Goal: Task Accomplishment & Management: Manage account settings

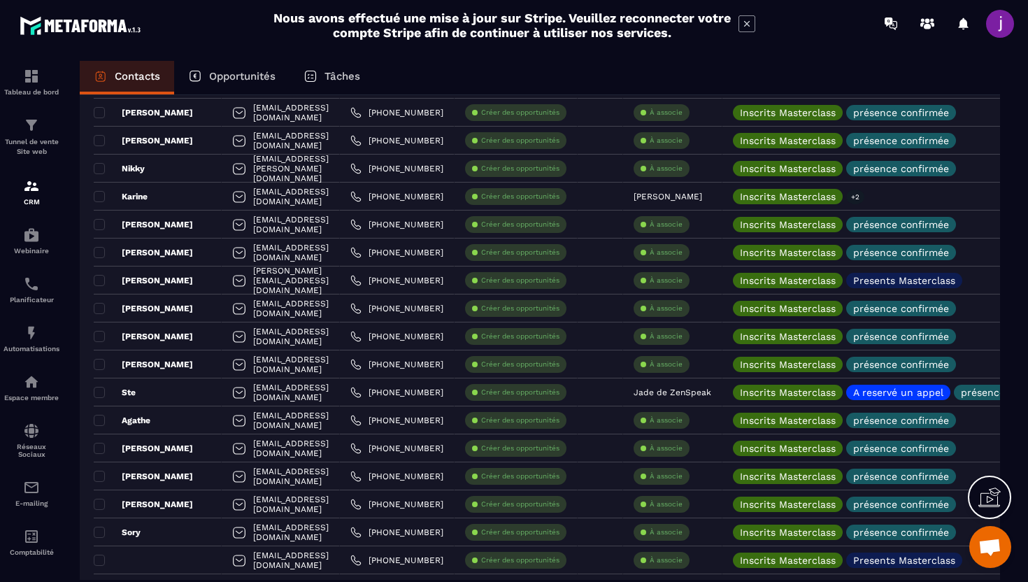
scroll to position [240, 0]
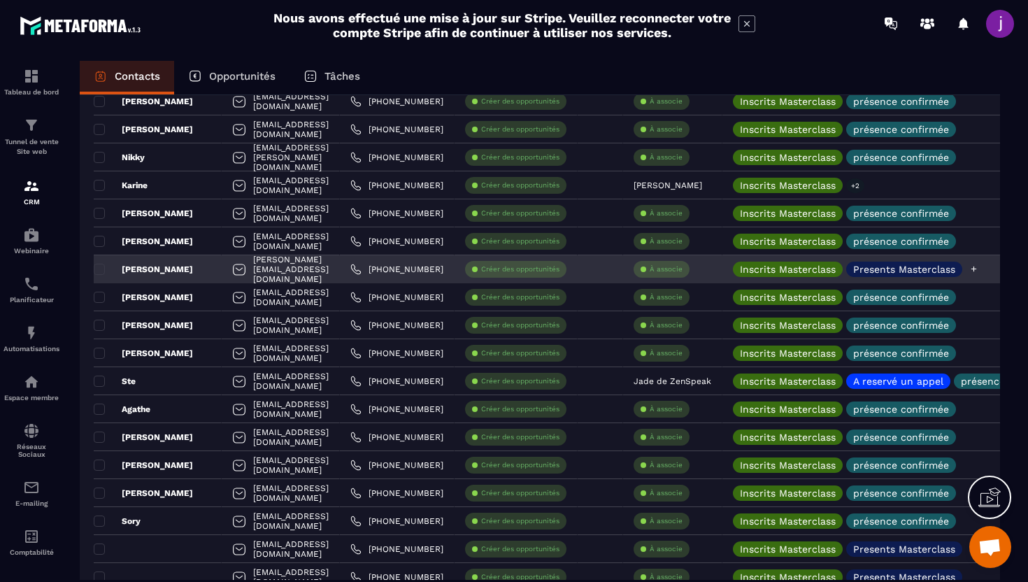
click at [955, 271] on p "Presents Masterclass" at bounding box center [904, 269] width 102 height 10
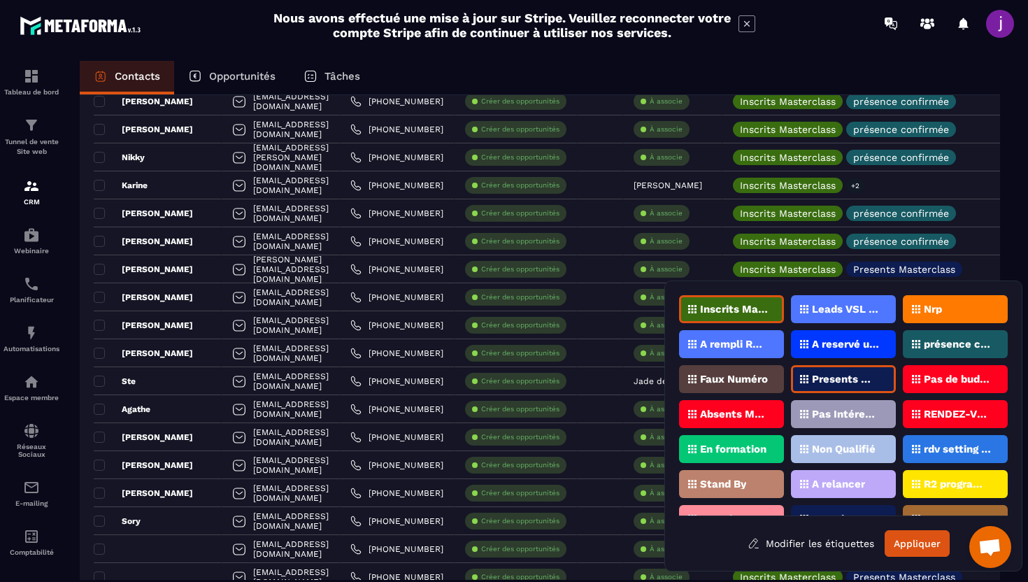
click at [879, 375] on p "Presents Masterclass" at bounding box center [846, 379] width 68 height 10
click at [961, 343] on p "présence confirmée" at bounding box center [957, 344] width 68 height 10
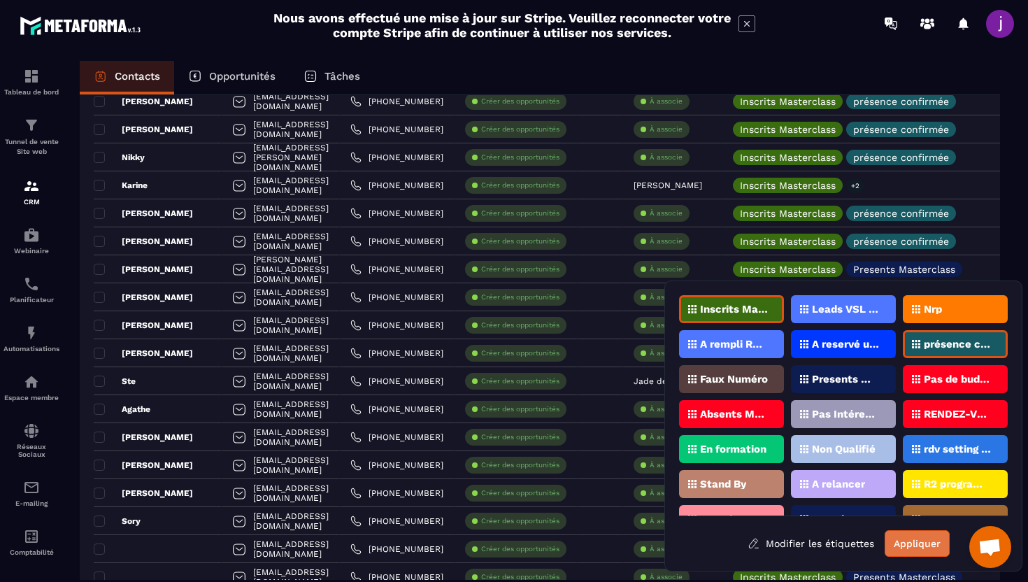
click at [906, 547] on button "Appliquer" at bounding box center [916, 543] width 65 height 27
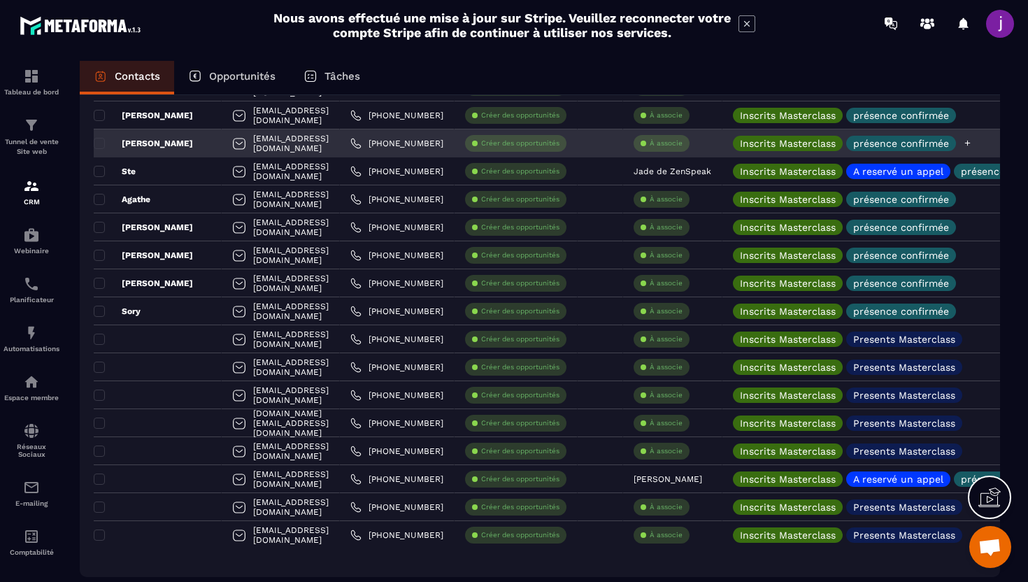
scroll to position [453, 0]
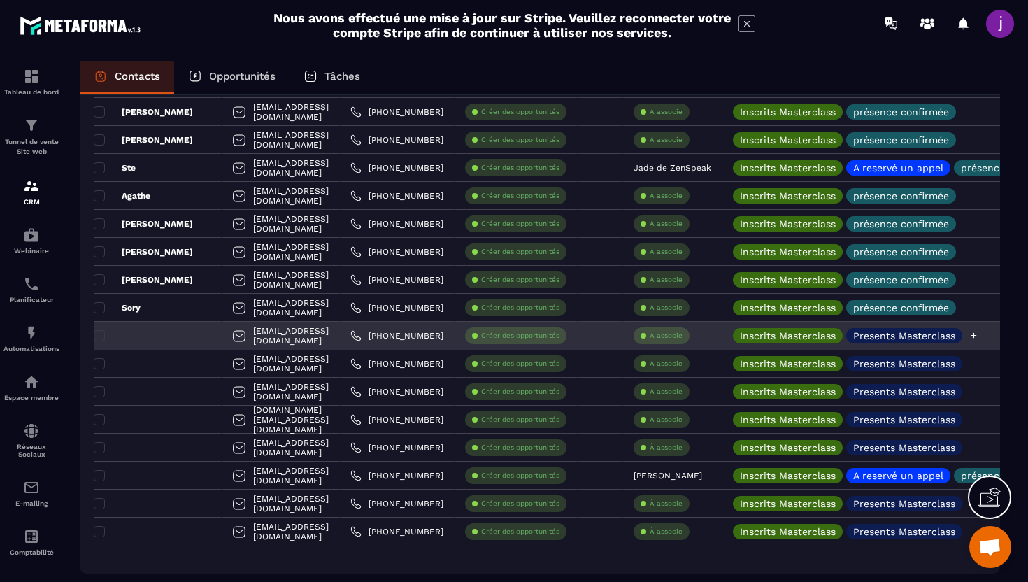
click at [931, 338] on p "Presents Masterclass" at bounding box center [904, 336] width 102 height 10
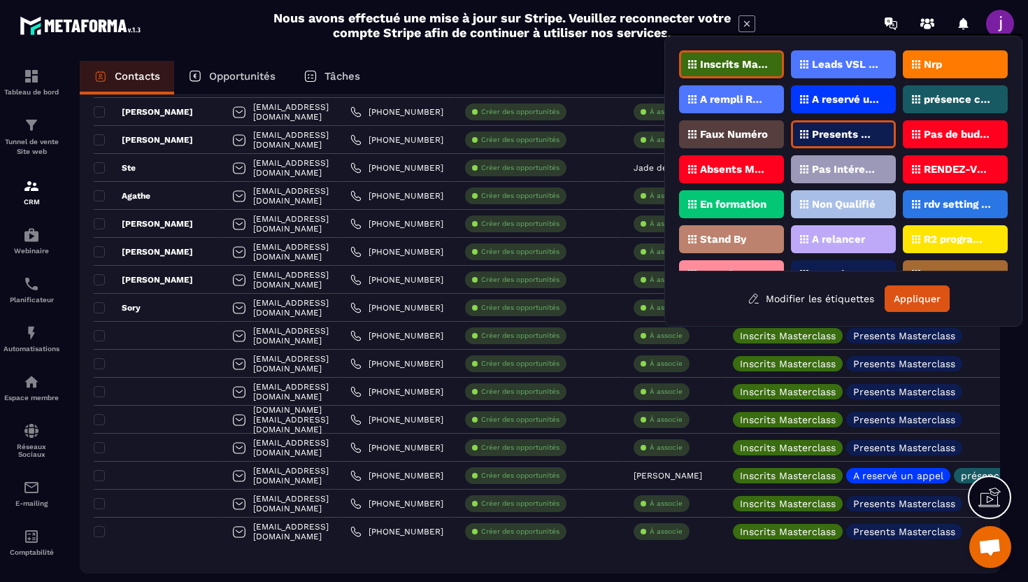
click at [862, 140] on div "Presents Masterclass" at bounding box center [843, 134] width 105 height 28
click at [940, 101] on p "présence confirmée" at bounding box center [957, 99] width 68 height 10
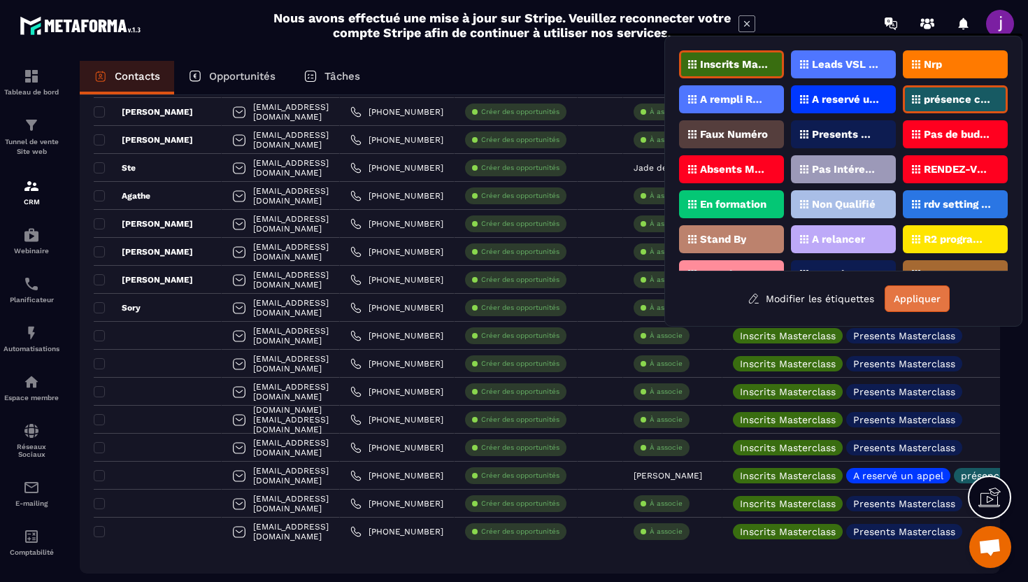
click at [905, 292] on button "Appliquer" at bounding box center [916, 298] width 65 height 27
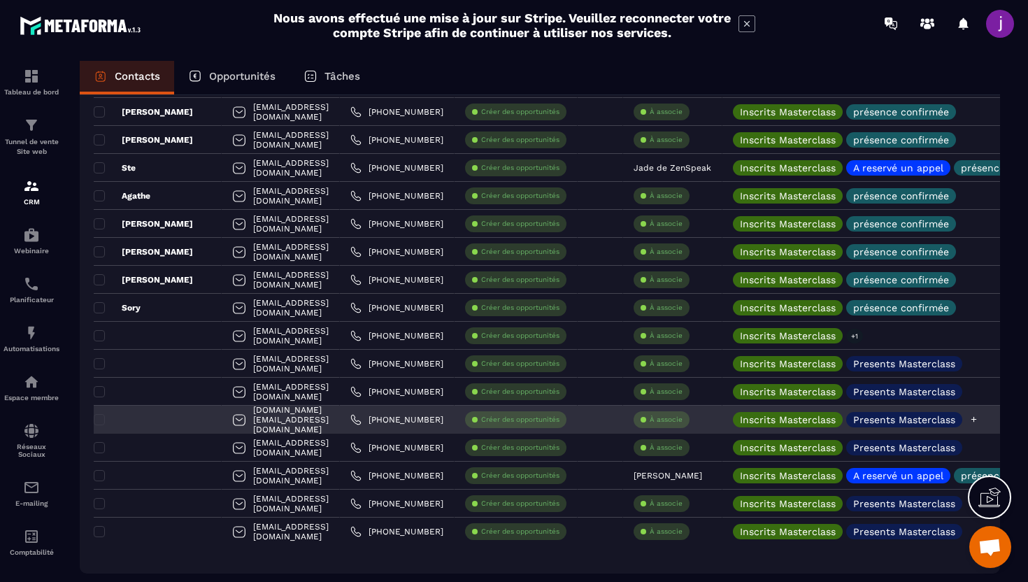
scroll to position [512, 0]
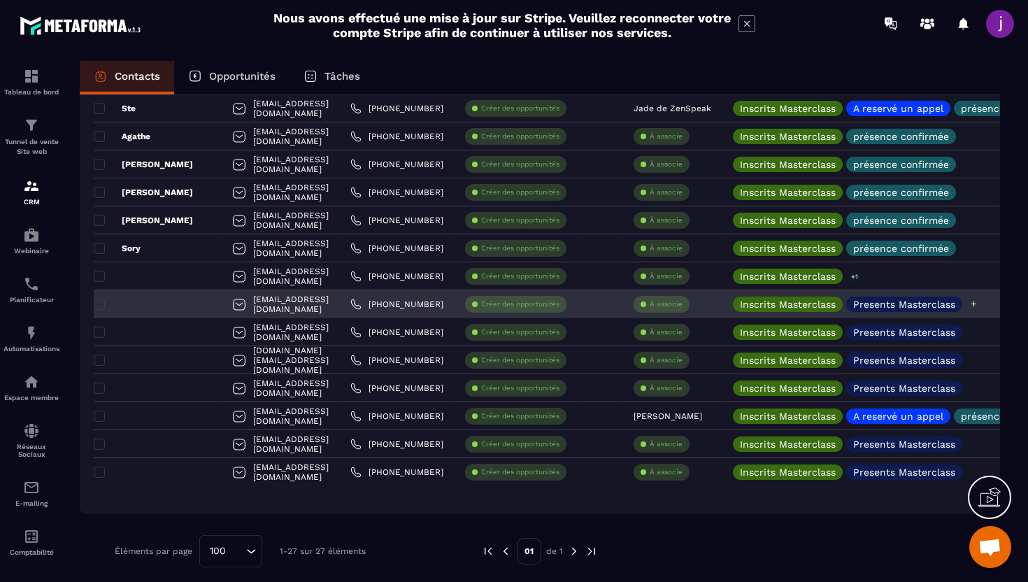
click at [928, 312] on div "Inscrits Masterclass Presents Masterclass" at bounding box center [906, 304] width 368 height 28
click at [928, 296] on div "Presents Masterclass" at bounding box center [904, 303] width 116 height 15
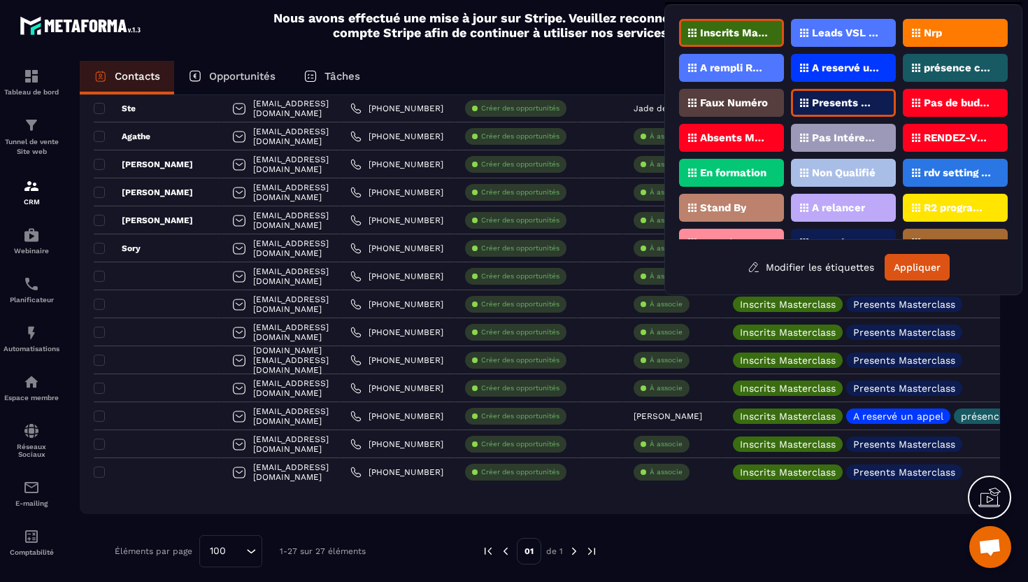
click at [862, 101] on p "Presents Masterclass" at bounding box center [846, 103] width 68 height 10
click at [955, 68] on p "présence confirmée" at bounding box center [957, 68] width 68 height 10
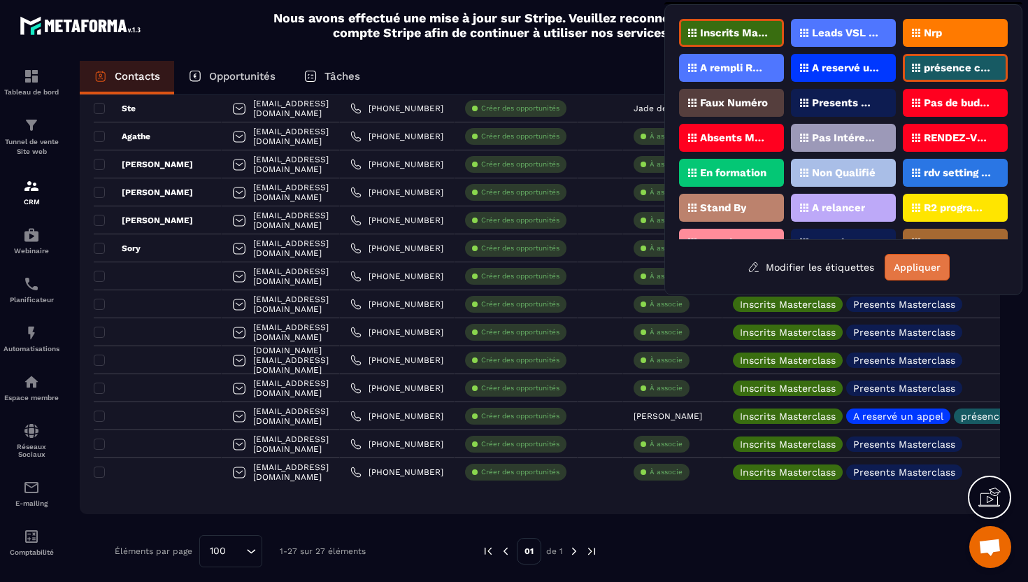
click at [912, 259] on button "Appliquer" at bounding box center [916, 267] width 65 height 27
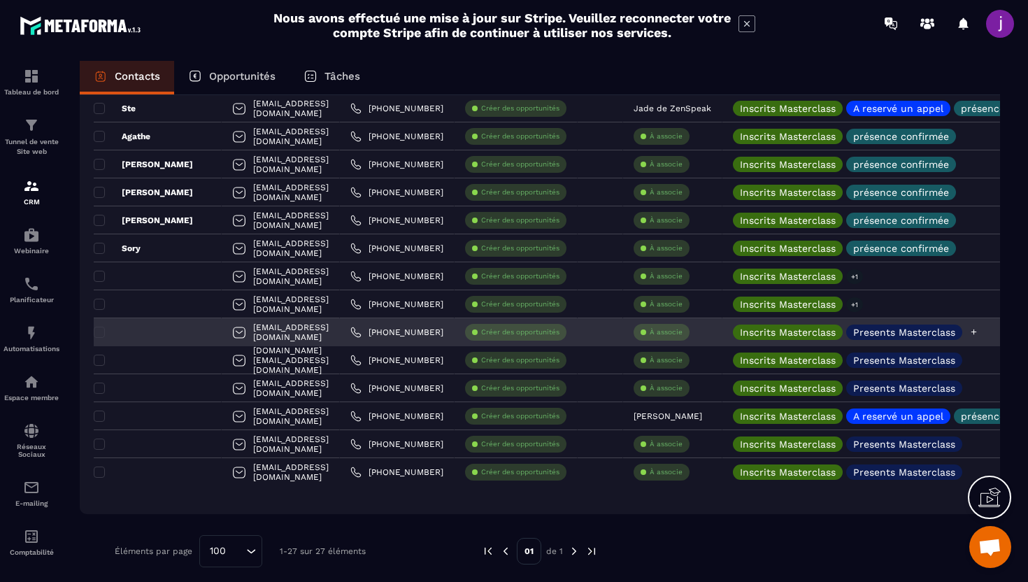
click at [911, 336] on p "Presents Masterclass" at bounding box center [904, 332] width 102 height 10
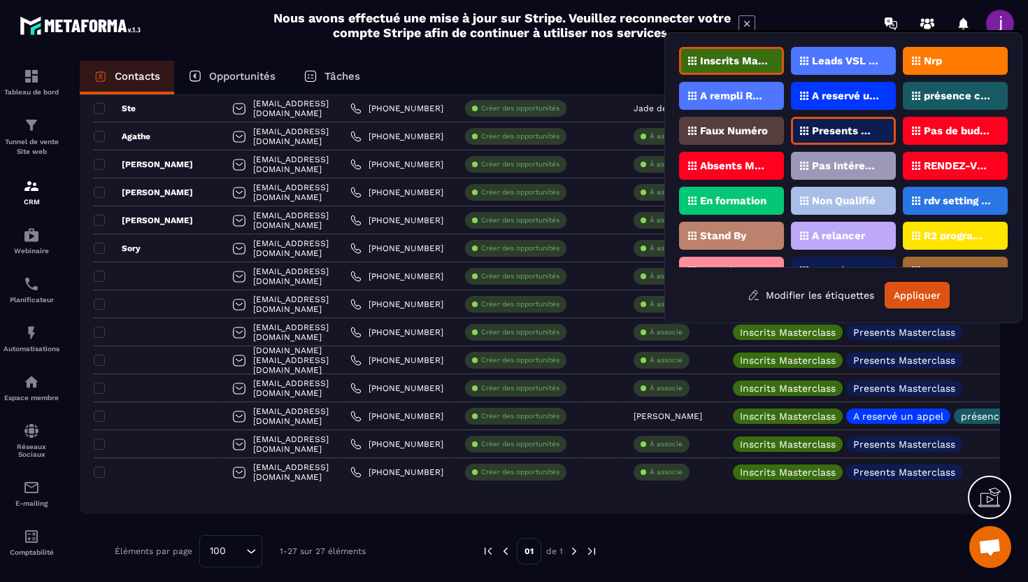
click at [867, 131] on p "Presents Masterclass" at bounding box center [846, 131] width 68 height 10
click at [927, 94] on p "présence confirmée" at bounding box center [957, 96] width 68 height 10
click at [907, 278] on div "Inscrits Masterclass Leads VSL ZENSPEAK Nrp A rempli Rdv Zenspeak A reservé un …" at bounding box center [843, 177] width 329 height 261
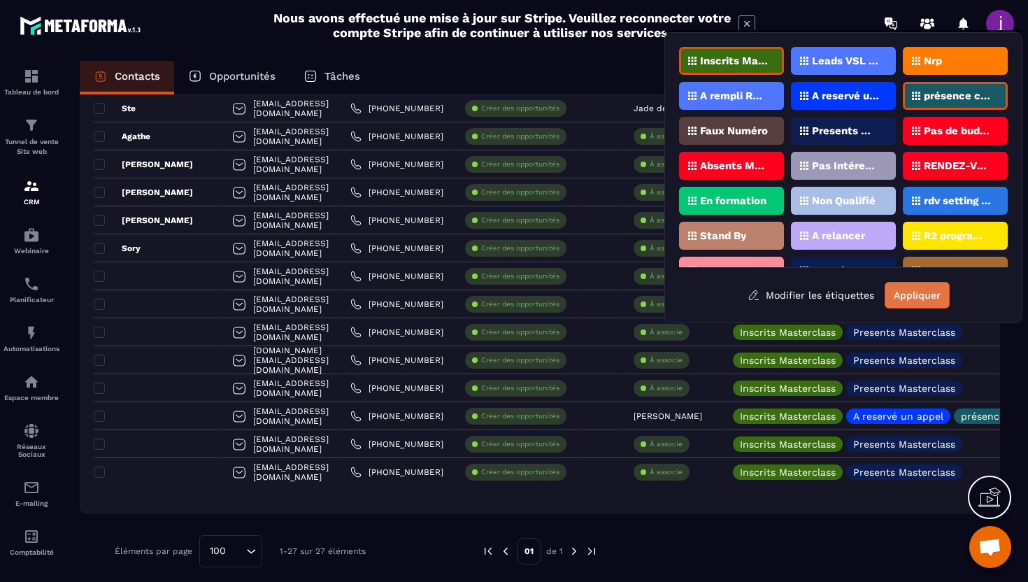
click at [907, 293] on button "Appliquer" at bounding box center [916, 295] width 65 height 27
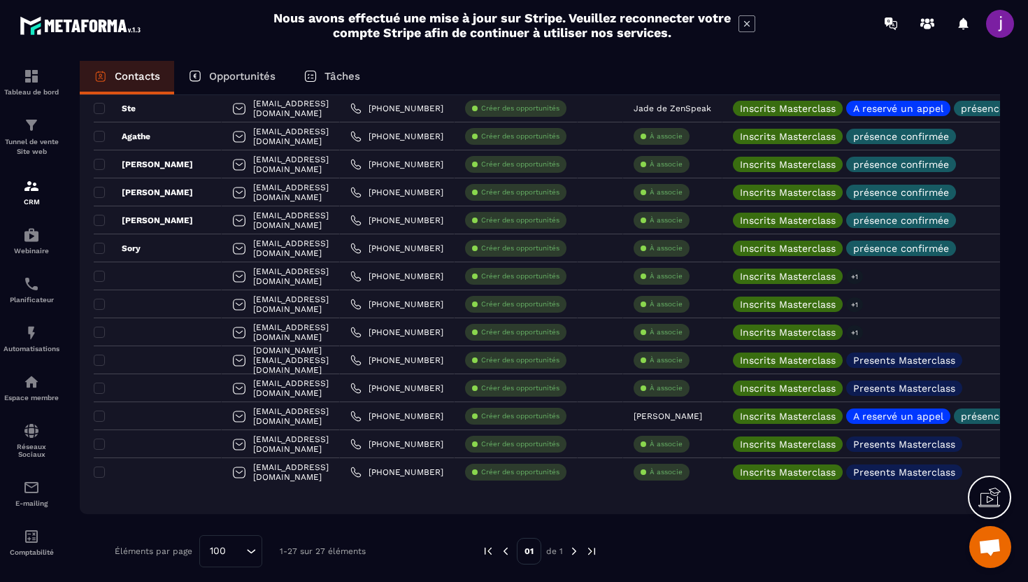
scroll to position [521, 0]
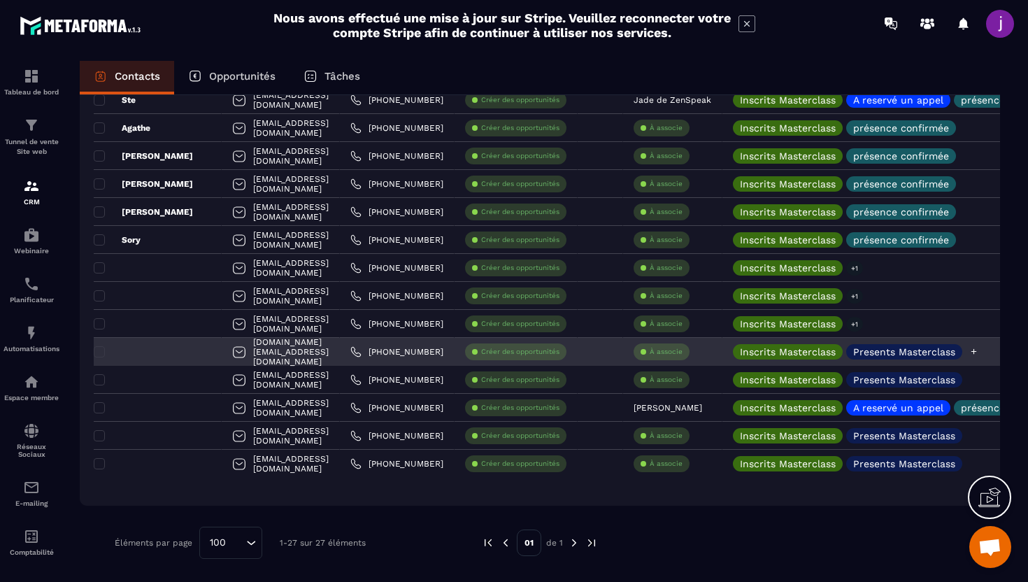
click at [903, 353] on p "Presents Masterclass" at bounding box center [904, 352] width 102 height 10
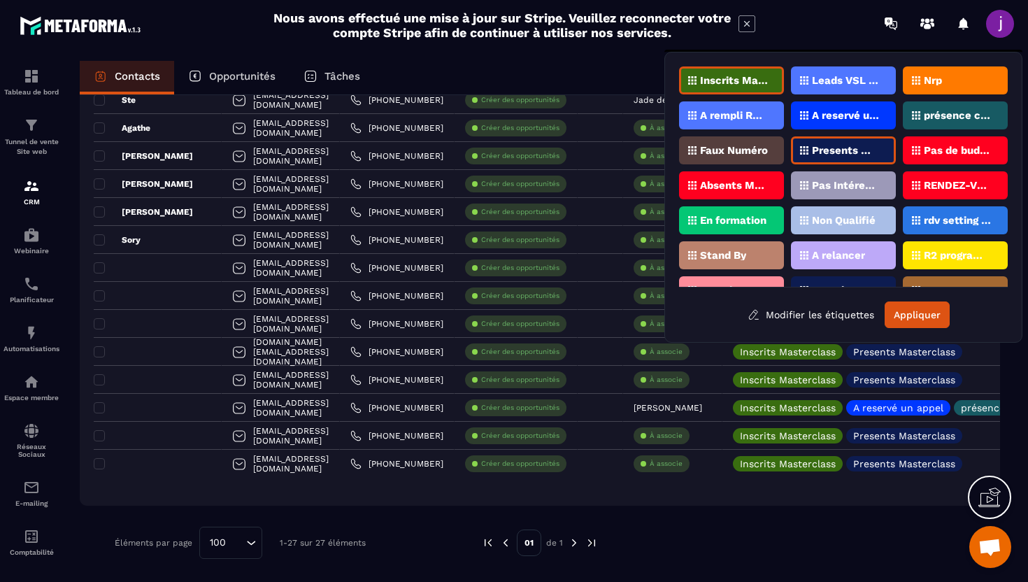
click at [866, 150] on p "Presents Masterclass" at bounding box center [846, 150] width 68 height 10
click at [939, 110] on p "présence confirmée" at bounding box center [957, 115] width 68 height 10
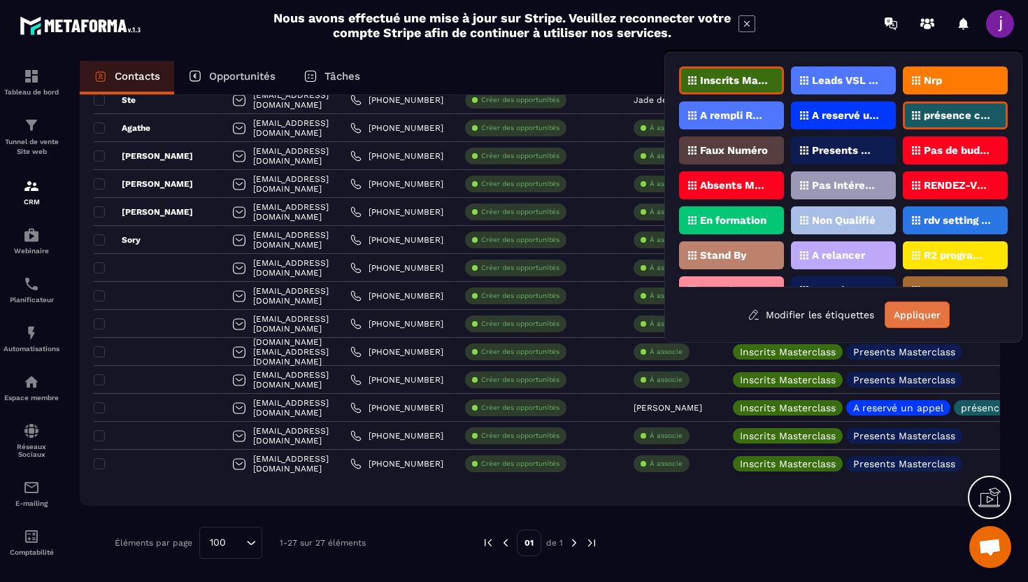
click at [906, 309] on button "Appliquer" at bounding box center [916, 314] width 65 height 27
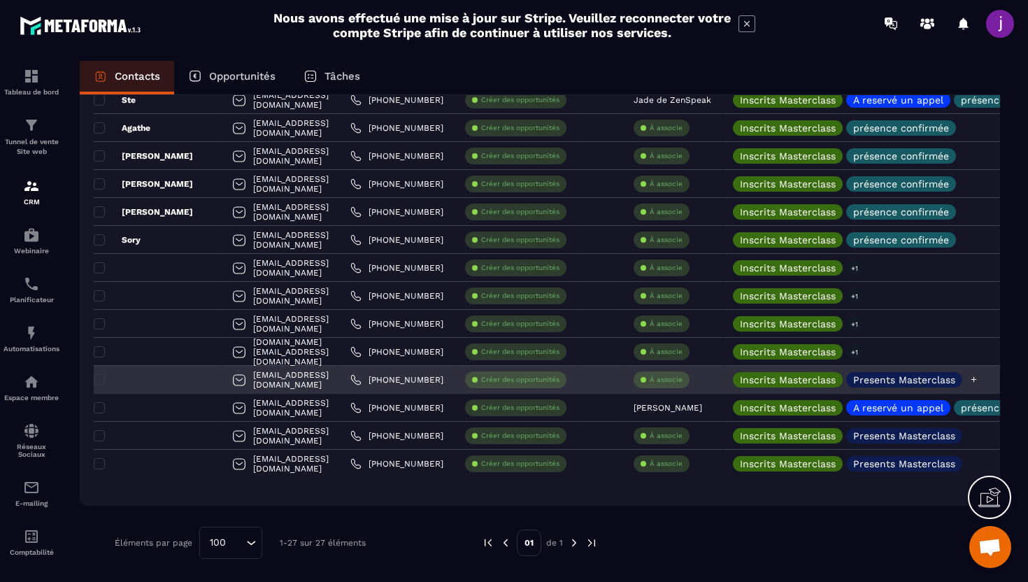
click at [912, 383] on p "Presents Masterclass" at bounding box center [904, 380] width 102 height 10
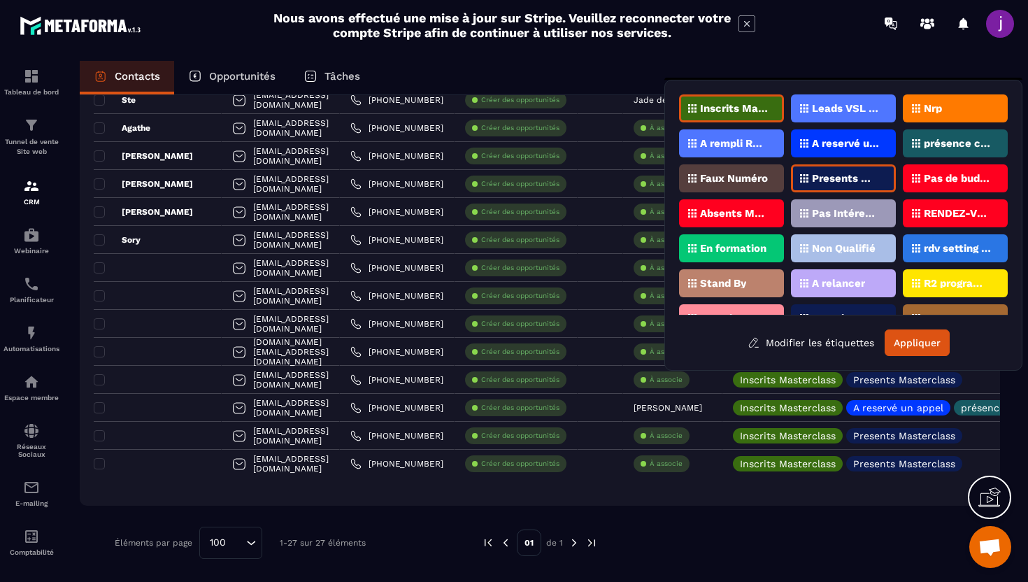
click at [868, 179] on p "Presents Masterclass" at bounding box center [846, 178] width 68 height 10
click at [930, 130] on div "présence confirmée" at bounding box center [955, 143] width 105 height 28
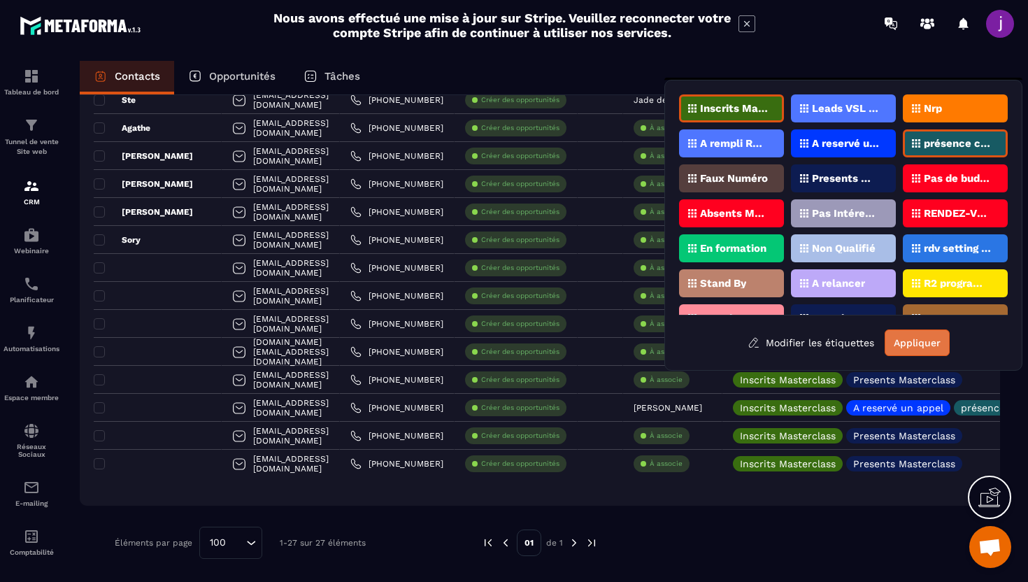
click at [903, 331] on button "Appliquer" at bounding box center [916, 342] width 65 height 27
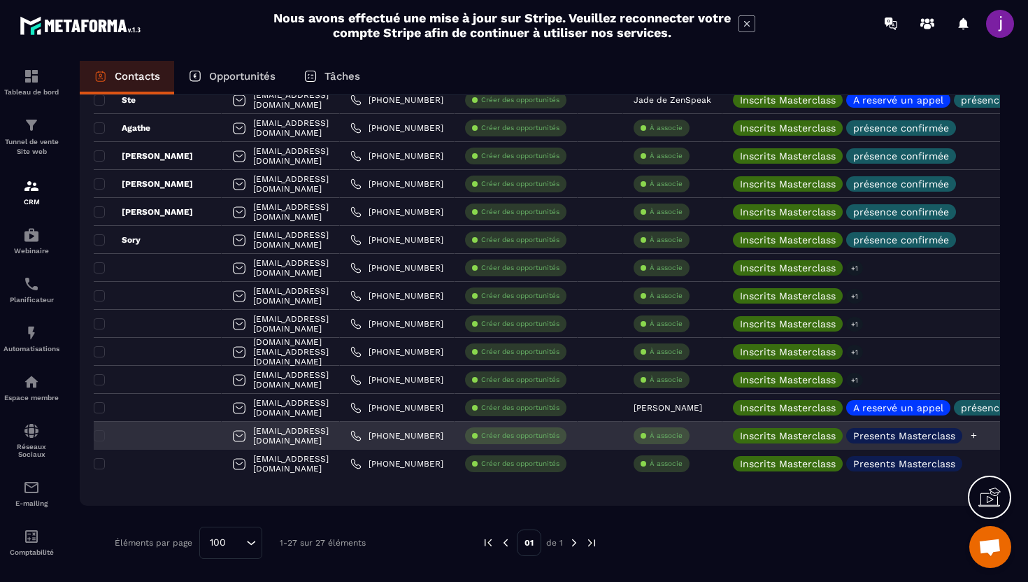
click at [898, 432] on p "Presents Masterclass" at bounding box center [904, 436] width 102 height 10
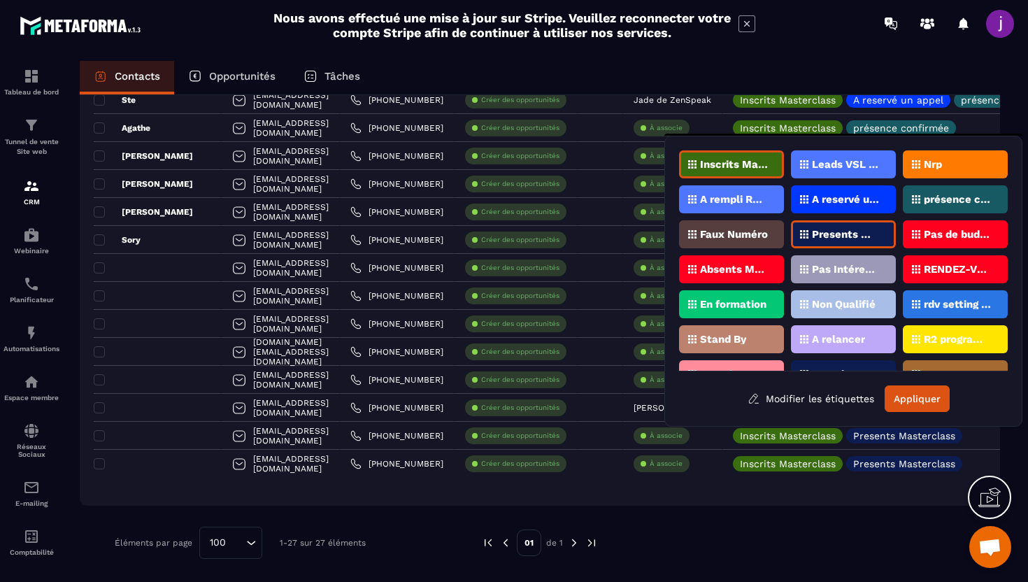
click at [849, 234] on p "Presents Masterclass" at bounding box center [846, 234] width 68 height 10
click at [942, 190] on div "présence confirmée" at bounding box center [955, 199] width 105 height 28
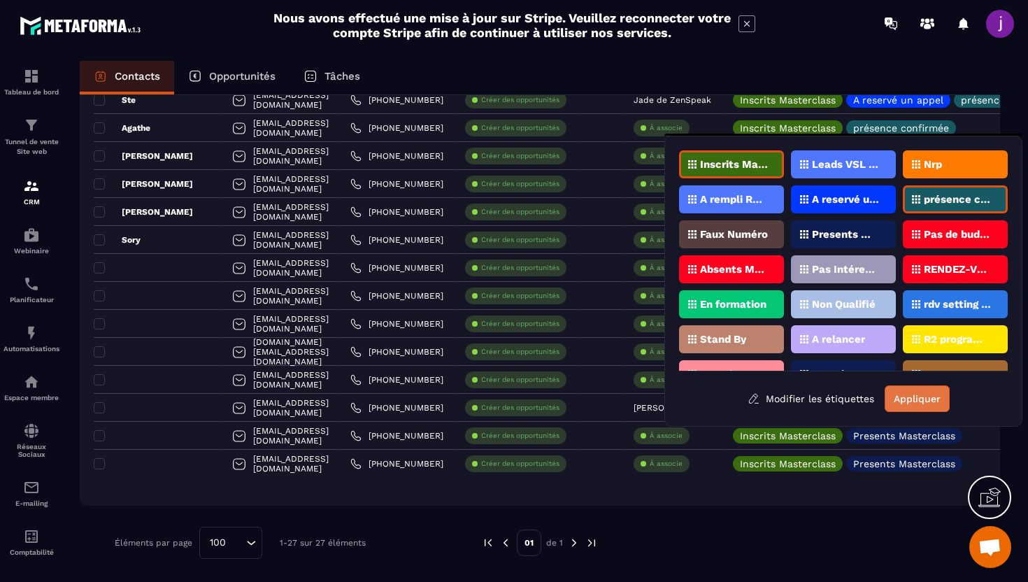
click at [916, 399] on button "Appliquer" at bounding box center [916, 398] width 65 height 27
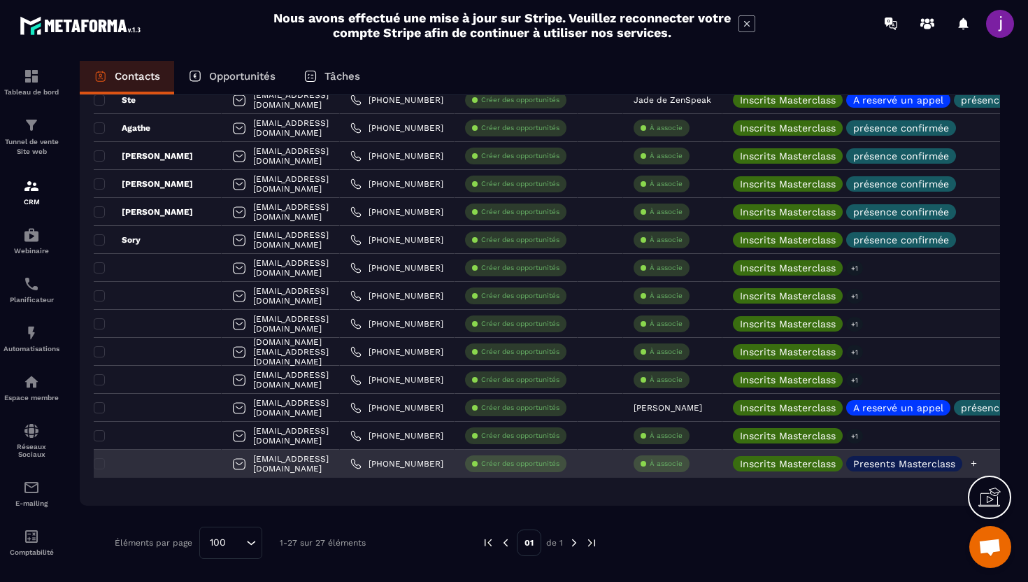
click at [915, 463] on p "Presents Masterclass" at bounding box center [904, 464] width 102 height 10
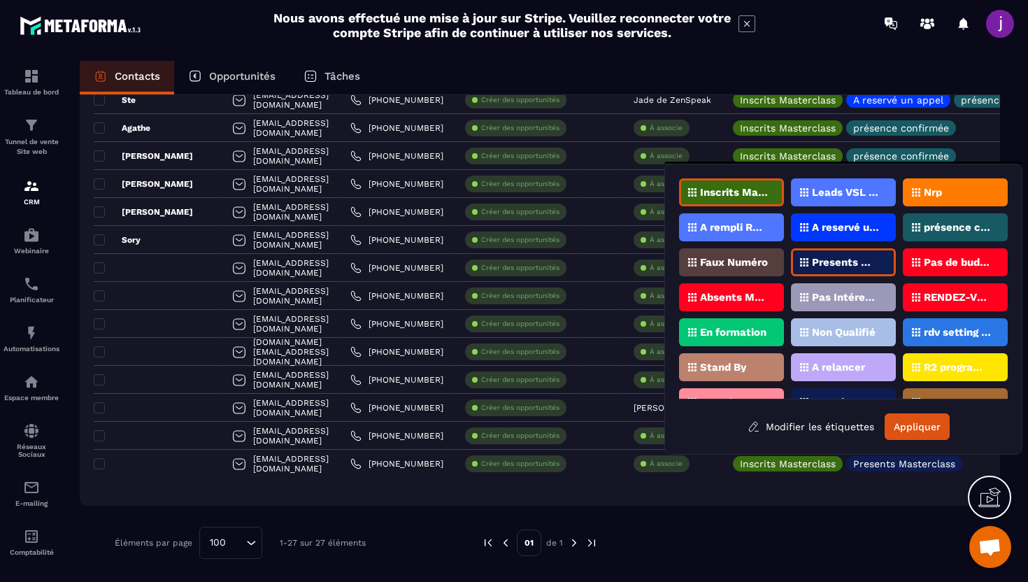
click at [881, 270] on div "Presents Masterclass" at bounding box center [843, 262] width 105 height 28
click at [940, 233] on div "présence confirmée" at bounding box center [955, 227] width 105 height 28
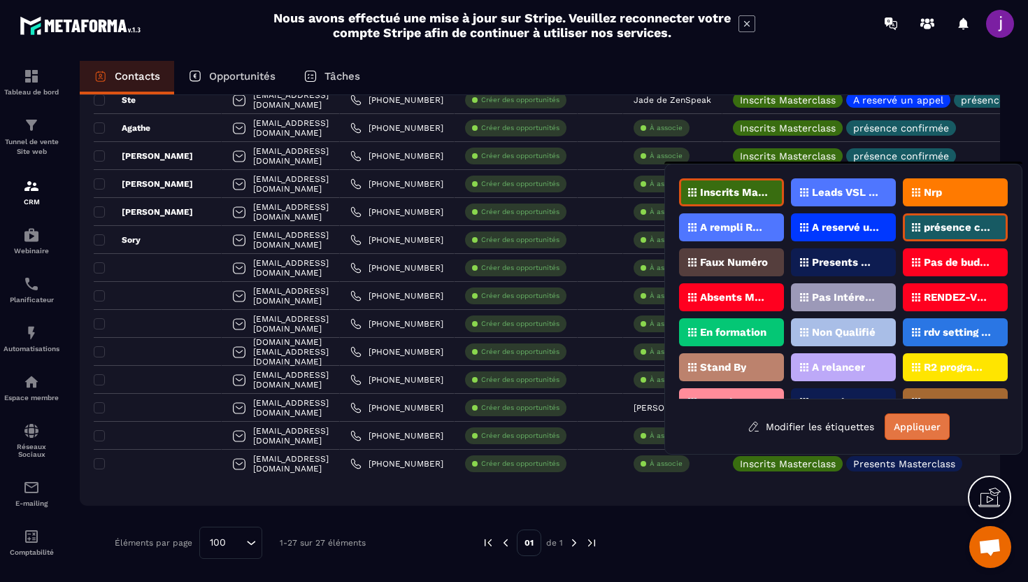
click at [910, 432] on button "Appliquer" at bounding box center [916, 426] width 65 height 27
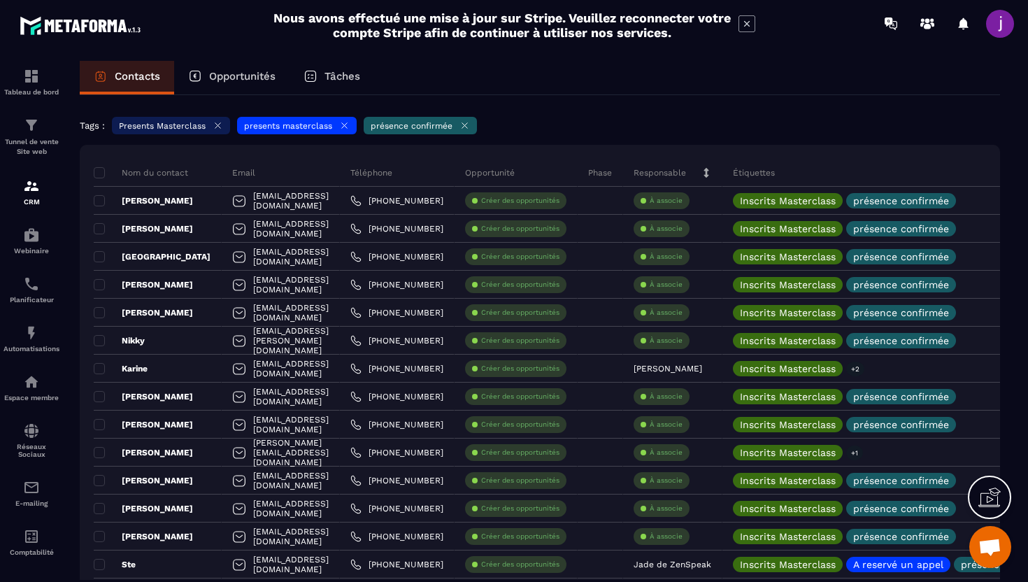
scroll to position [0, 0]
